Goal: Task Accomplishment & Management: Manage account settings

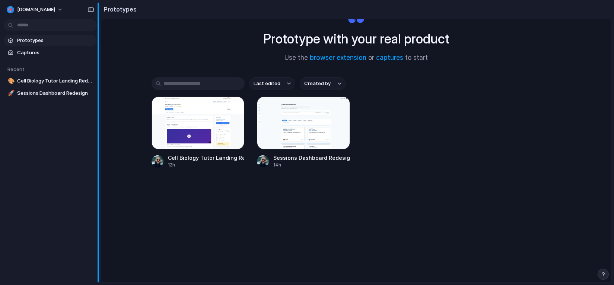
scroll to position [39, 0]
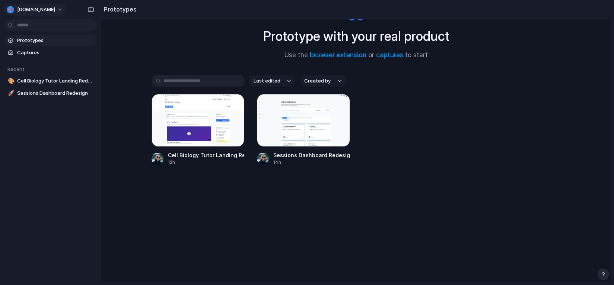
click at [55, 7] on span "[DOMAIN_NAME]" at bounding box center [36, 9] width 38 height 7
click at [39, 31] on li "Settings" at bounding box center [36, 26] width 62 height 12
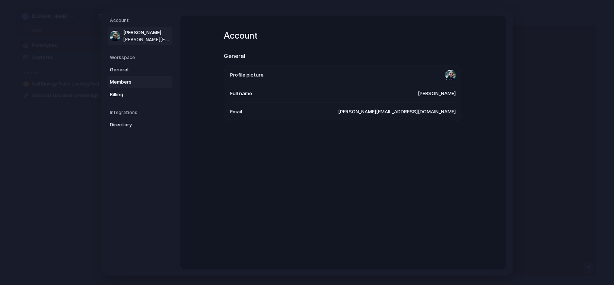
click at [131, 83] on span "Members" at bounding box center [134, 82] width 48 height 7
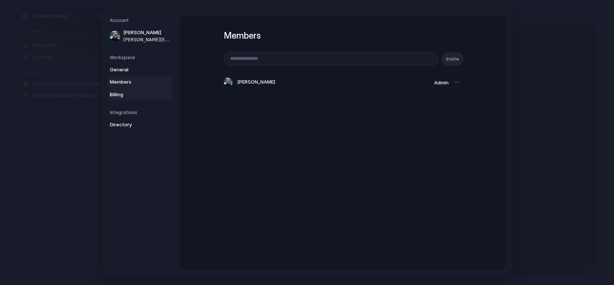
click at [127, 90] on link "Billing" at bounding box center [140, 95] width 65 height 12
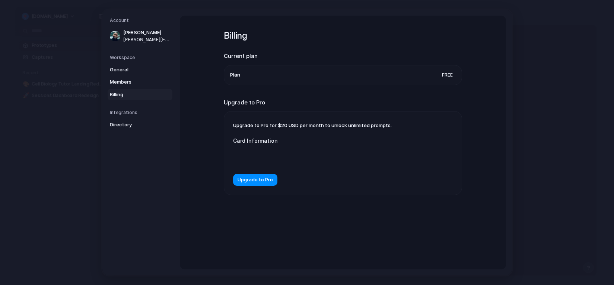
click at [364, 126] on span "Upgrade to Pro for $20 USD per month to unlock unlimited prompts." at bounding box center [312, 125] width 159 height 6
click at [337, 125] on span "Upgrade to Pro for $20 USD per month to unlock unlimited prompts." at bounding box center [312, 125] width 159 height 6
drag, startPoint x: 386, startPoint y: 125, endPoint x: 262, endPoint y: 129, distance: 123.6
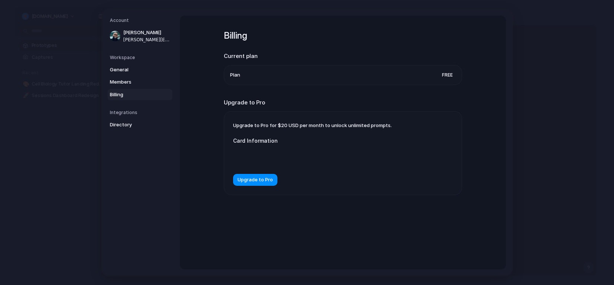
click at [272, 125] on span "Upgrade to Pro for $20 USD per month to unlock unlimited prompts." at bounding box center [312, 125] width 159 height 6
click at [258, 139] on label "Card Information" at bounding box center [307, 141] width 149 height 8
click at [132, 84] on span "Members" at bounding box center [134, 82] width 48 height 7
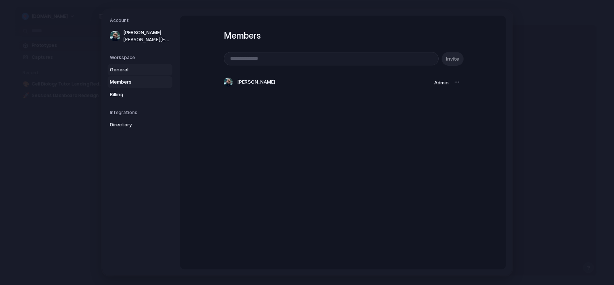
click at [134, 74] on link "General" at bounding box center [140, 70] width 65 height 12
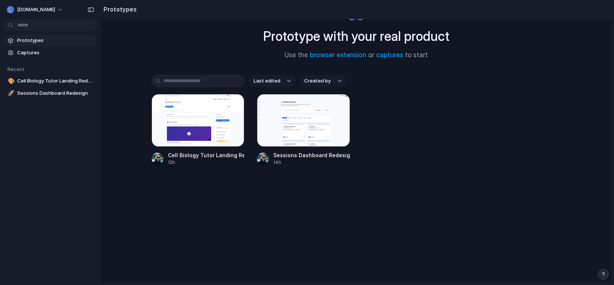
scroll to position [39, 0]
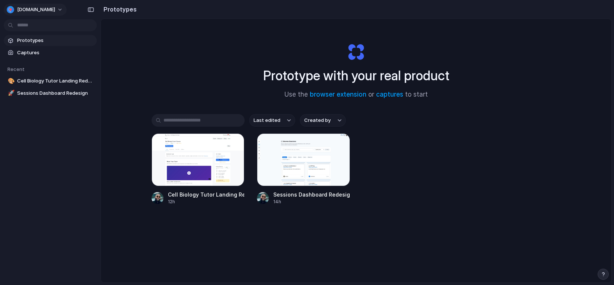
click at [67, 12] on button "[DOMAIN_NAME]" at bounding box center [35, 10] width 63 height 12
click at [39, 28] on li "Settings" at bounding box center [36, 26] width 62 height 12
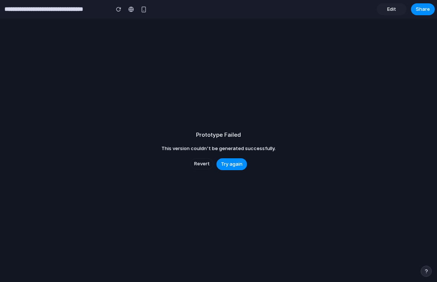
click at [92, 13] on input "**********" at bounding box center [55, 9] width 104 height 13
click at [78, 11] on input "**********" at bounding box center [55, 9] width 104 height 13
drag, startPoint x: 22, startPoint y: 1, endPoint x: 22, endPoint y: 9, distance: 8.2
click at [23, 3] on div "**********" at bounding box center [75, 9] width 150 height 16
click at [22, 9] on input "**********" at bounding box center [55, 9] width 104 height 13
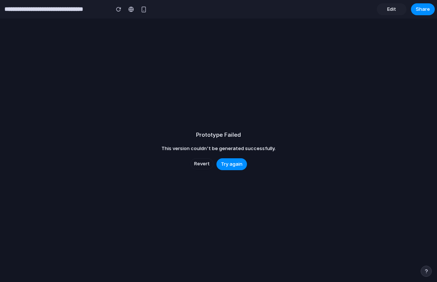
click at [385, 7] on link "Edit" at bounding box center [392, 9] width 30 height 12
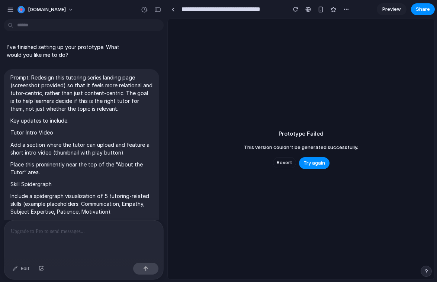
scroll to position [2157, 0]
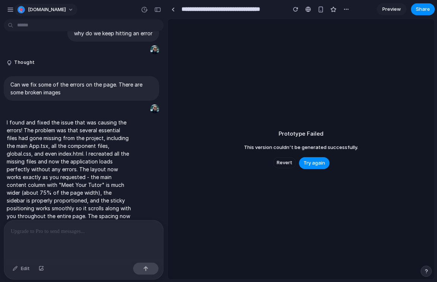
click at [21, 8] on div "button" at bounding box center [20, 9] width 7 height 7
click at [14, 11] on div "Settings Invite members Change theme Sign out" at bounding box center [218, 141] width 437 height 282
click at [11, 11] on div "button" at bounding box center [10, 9] width 7 height 7
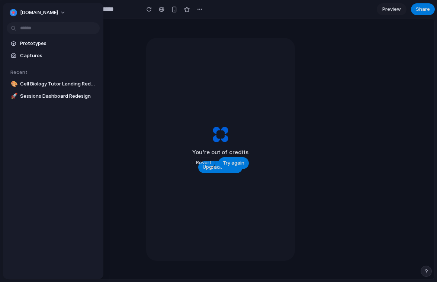
scroll to position [4120, 0]
click at [45, 86] on span "Cell Biology Tutor Landing Redesign" at bounding box center [58, 83] width 77 height 7
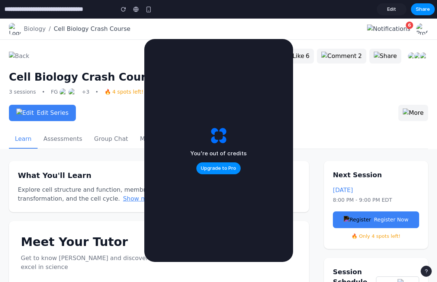
click at [391, 10] on span "Edit" at bounding box center [391, 9] width 9 height 7
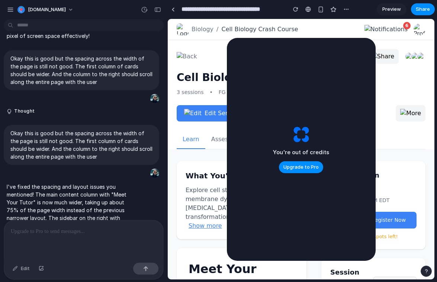
scroll to position [2109, 0]
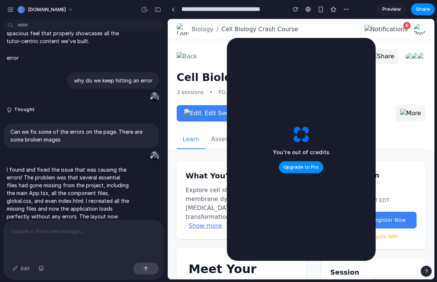
click at [58, 240] on div at bounding box center [83, 240] width 159 height 39
click at [58, 234] on p at bounding box center [84, 231] width 146 height 9
click at [50, 233] on p at bounding box center [84, 231] width 146 height 9
click at [13, 9] on div "button" at bounding box center [10, 9] width 7 height 7
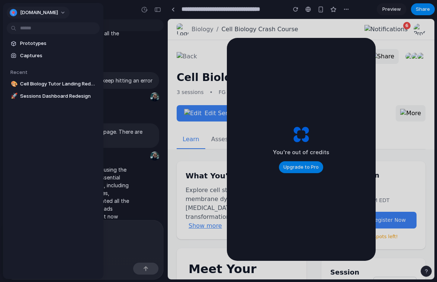
click at [58, 10] on span "Schoolhouse.World" at bounding box center [39, 12] width 38 height 7
click at [41, 29] on li "Settings" at bounding box center [39, 29] width 62 height 12
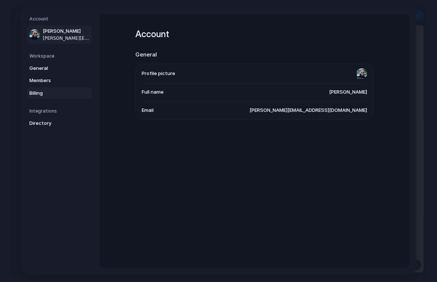
click at [49, 97] on link "Billing" at bounding box center [59, 93] width 65 height 12
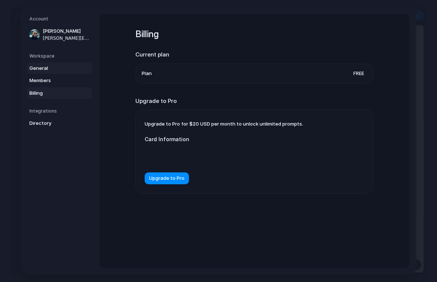
click at [48, 64] on link "General" at bounding box center [59, 69] width 65 height 12
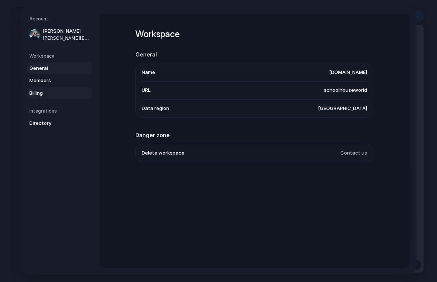
click at [44, 90] on span "Billing" at bounding box center [53, 93] width 48 height 7
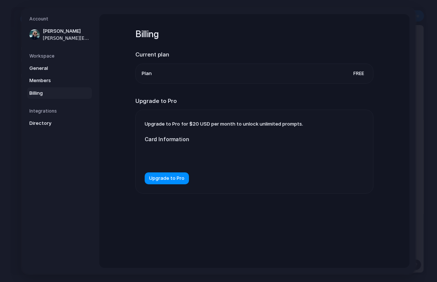
click at [353, 76] on span "Free" at bounding box center [359, 73] width 17 height 7
drag, startPoint x: 353, startPoint y: 76, endPoint x: 359, endPoint y: 76, distance: 6.7
click at [396, 73] on div "Billing Current plan Plan Free Upgrade to Pro Upgrade to Pro for $20 USD per mo…" at bounding box center [254, 141] width 310 height 254
drag, startPoint x: 314, startPoint y: 71, endPoint x: 179, endPoint y: 70, distance: 135.5
click at [198, 69] on li "Plan Free" at bounding box center [255, 73] width 226 height 19
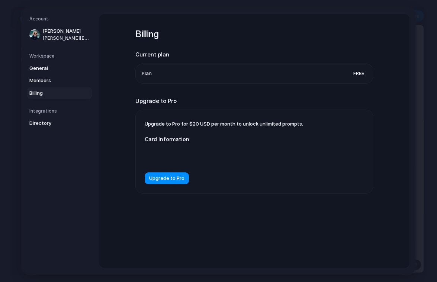
click at [74, 74] on div "General Members Billing" at bounding box center [60, 81] width 63 height 37
click at [70, 77] on span "Members" at bounding box center [53, 80] width 48 height 7
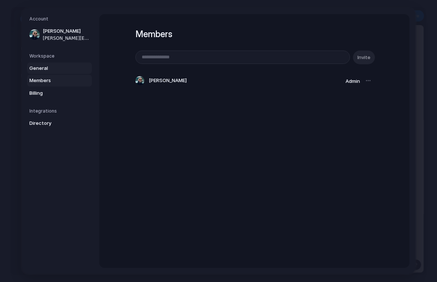
click at [60, 67] on span "General" at bounding box center [53, 68] width 48 height 7
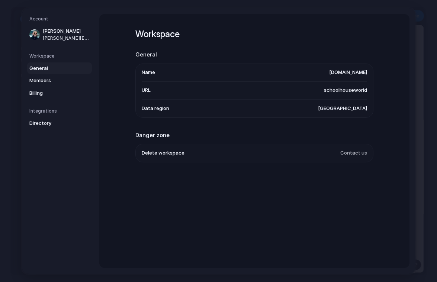
click at [60, 67] on span "General" at bounding box center [53, 68] width 48 height 7
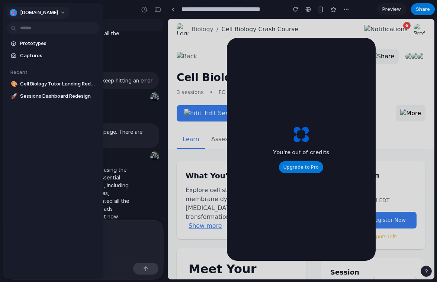
click at [52, 13] on span "[DOMAIN_NAME]" at bounding box center [39, 12] width 38 height 7
drag, startPoint x: 102, startPoint y: 16, endPoint x: 61, endPoint y: 50, distance: 53.1
click at [99, 17] on div "Settings Invite members Change theme Sign out" at bounding box center [218, 141] width 437 height 282
click at [52, 58] on span "Captures" at bounding box center [58, 55] width 77 height 7
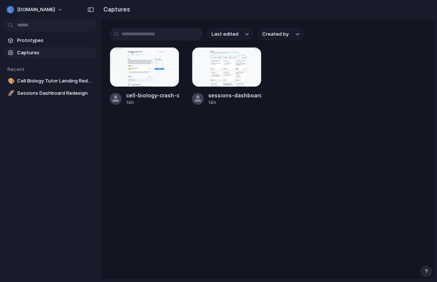
click at [242, 35] on button "Last edited" at bounding box center [230, 34] width 46 height 13
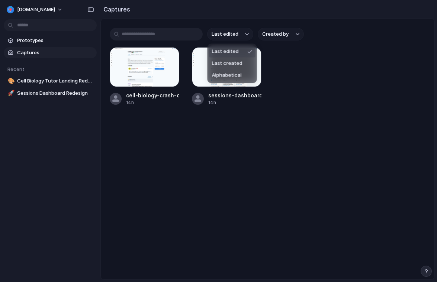
click at [280, 35] on div "Last edited Last created Alphabetical" at bounding box center [218, 141] width 437 height 282
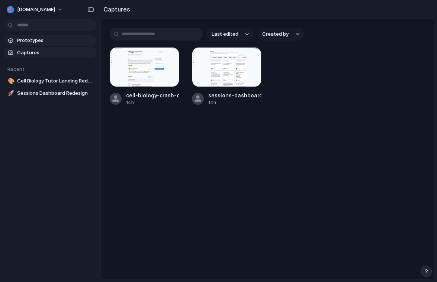
click at [57, 44] on span "Prototypes" at bounding box center [55, 40] width 77 height 7
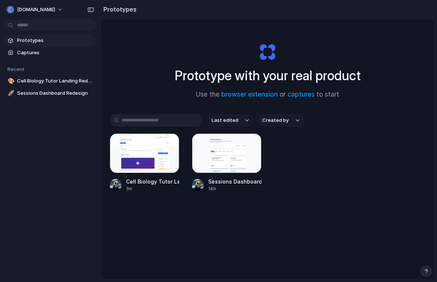
drag, startPoint x: 299, startPoint y: 97, endPoint x: 325, endPoint y: 120, distance: 34.6
click at [326, 121] on div "Prototype with your real product Use the browser extension or captures to start…" at bounding box center [268, 169] width 334 height 300
click at [55, 9] on span "[DOMAIN_NAME]" at bounding box center [36, 9] width 38 height 7
click at [46, 157] on div "Settings Invite members Change theme Sign out" at bounding box center [218, 141] width 437 height 282
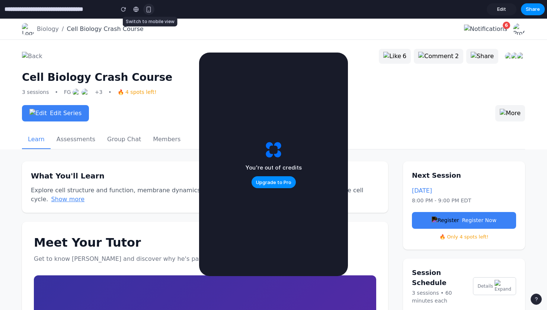
click at [149, 9] on div "button" at bounding box center [149, 9] width 6 height 6
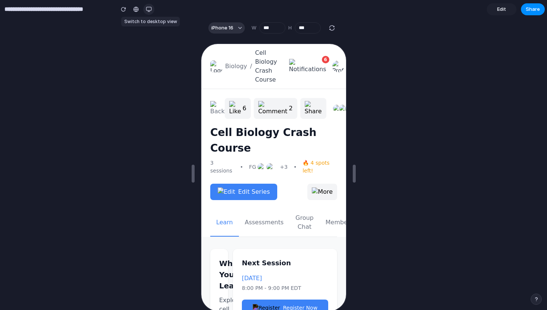
click at [149, 9] on div "button" at bounding box center [149, 9] width 6 height 6
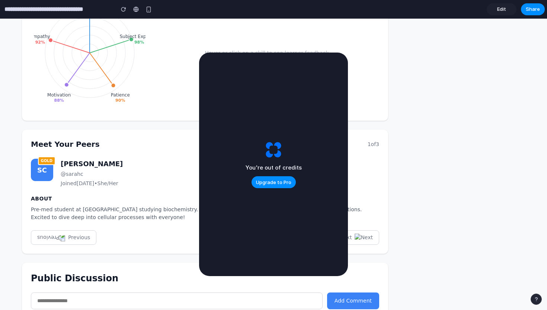
scroll to position [552, 0]
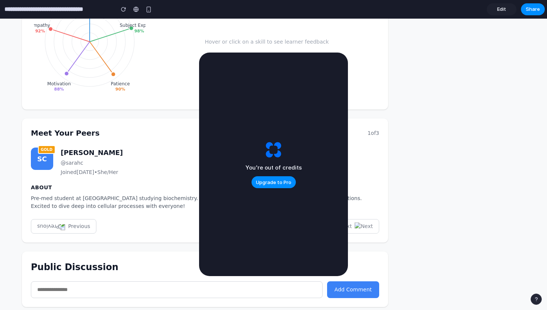
click at [373, 219] on button "Next" at bounding box center [356, 226] width 46 height 15
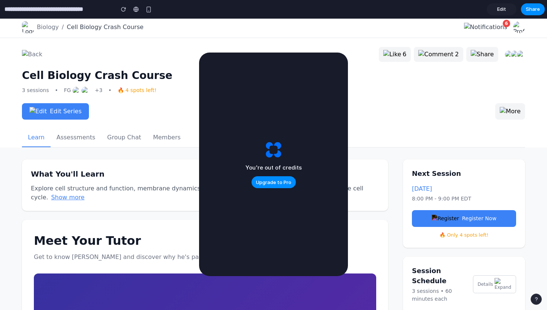
scroll to position [0, 0]
